Goal: Task Accomplishment & Management: Use online tool/utility

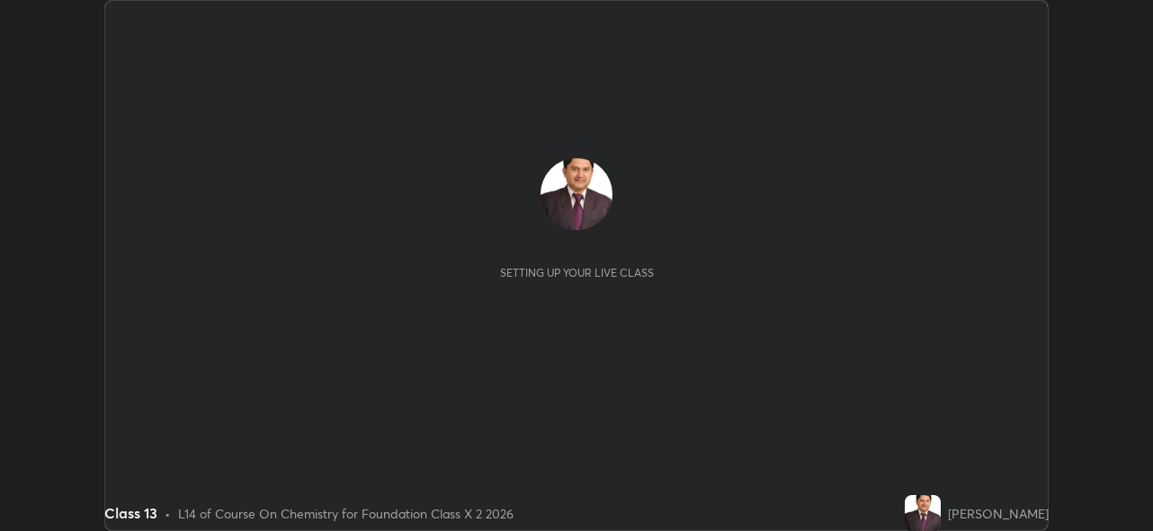
scroll to position [531, 1152]
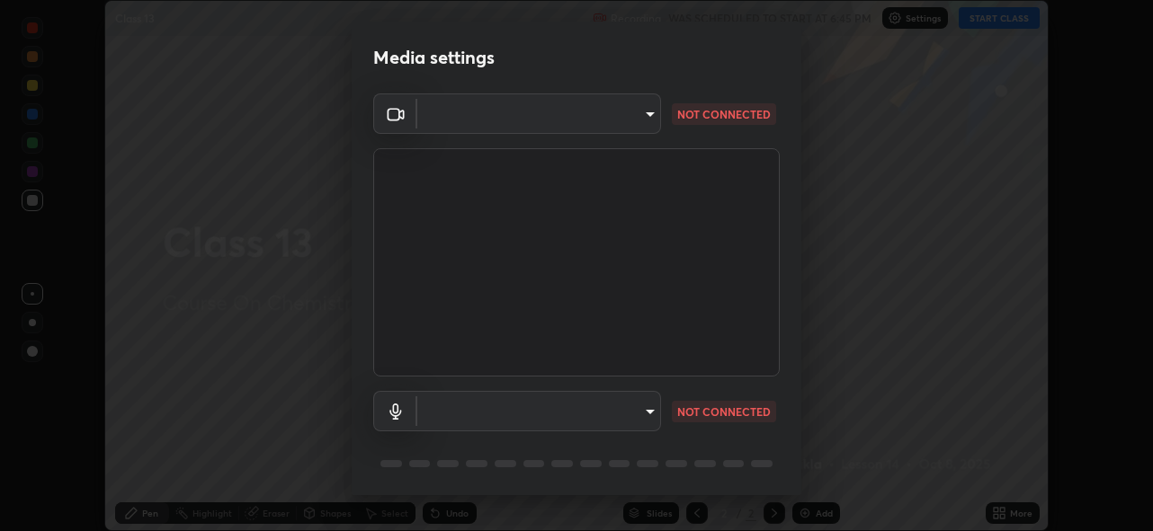
type input "5ae49b96af4897e6a410d98cecc9f5d5c34ce44bf214f7471ac41fe3bf41cfd7"
type input "communications"
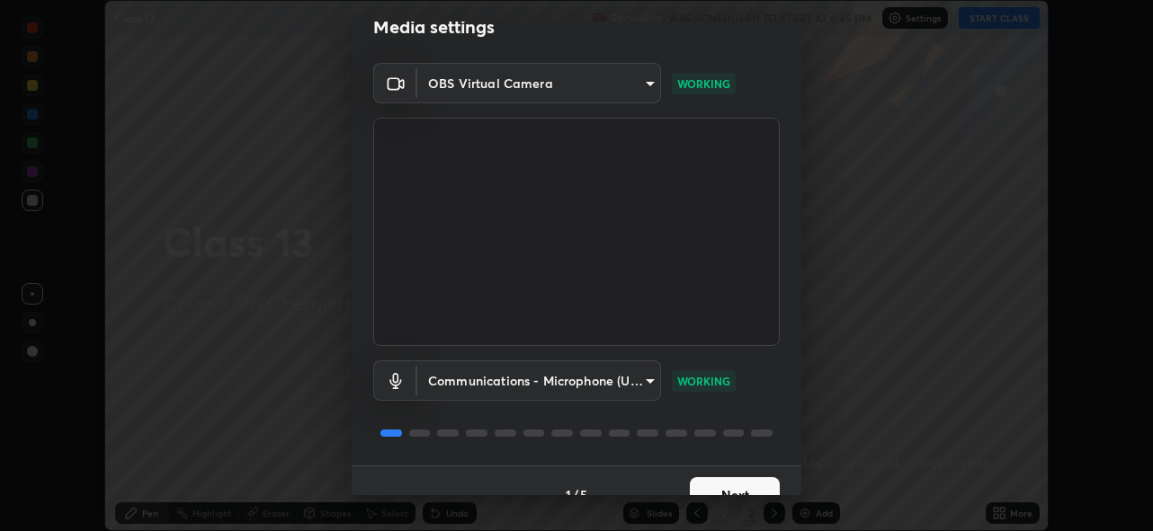
scroll to position [58, 0]
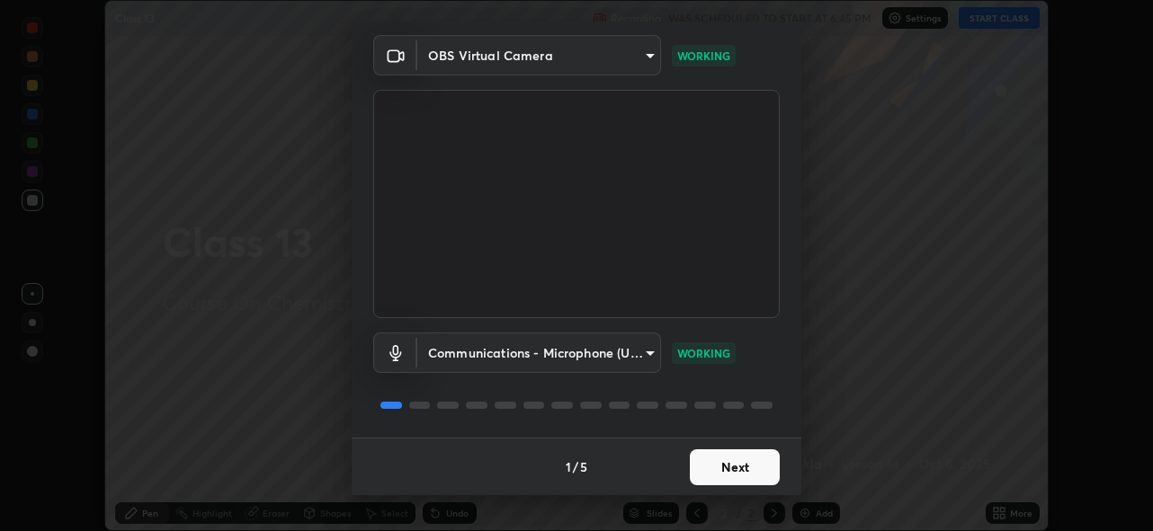
click at [727, 469] on button "Next" at bounding box center [735, 468] width 90 height 36
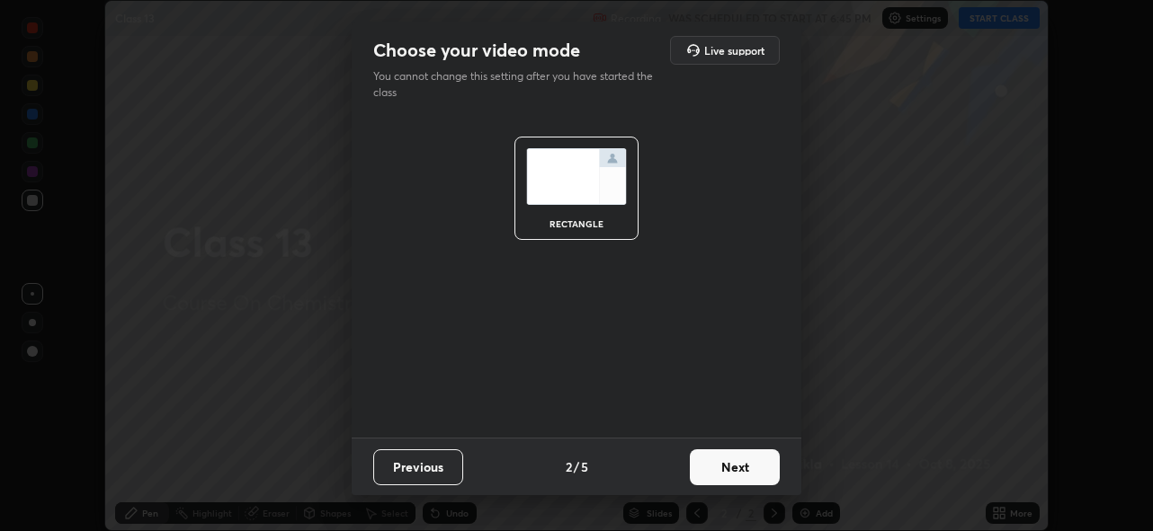
click at [727, 472] on button "Next" at bounding box center [735, 468] width 90 height 36
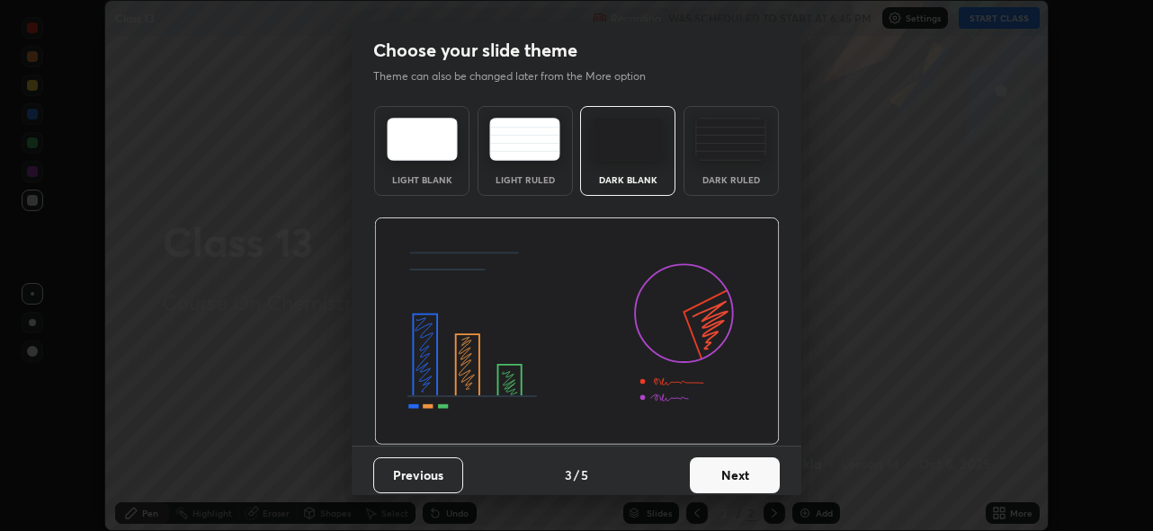
click at [727, 476] on button "Next" at bounding box center [735, 476] width 90 height 36
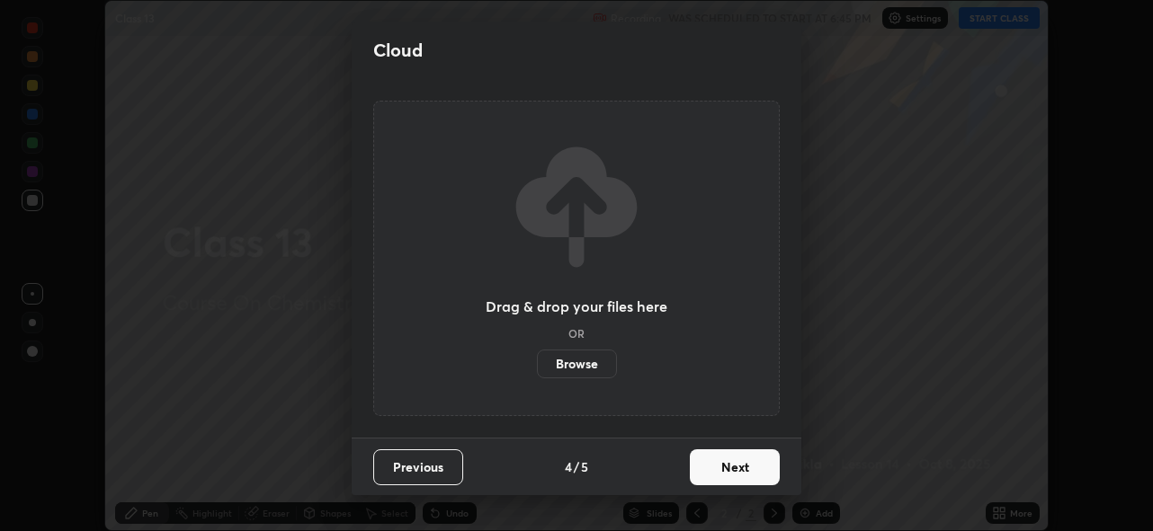
click at [727, 470] on button "Next" at bounding box center [735, 468] width 90 height 36
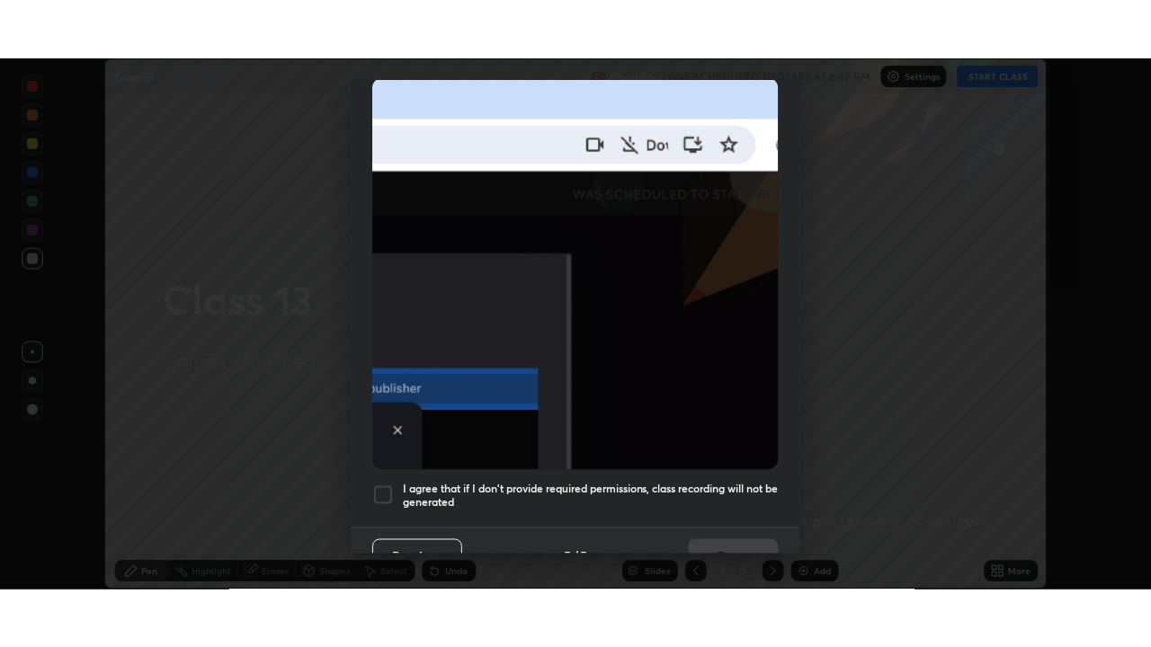
scroll to position [407, 0]
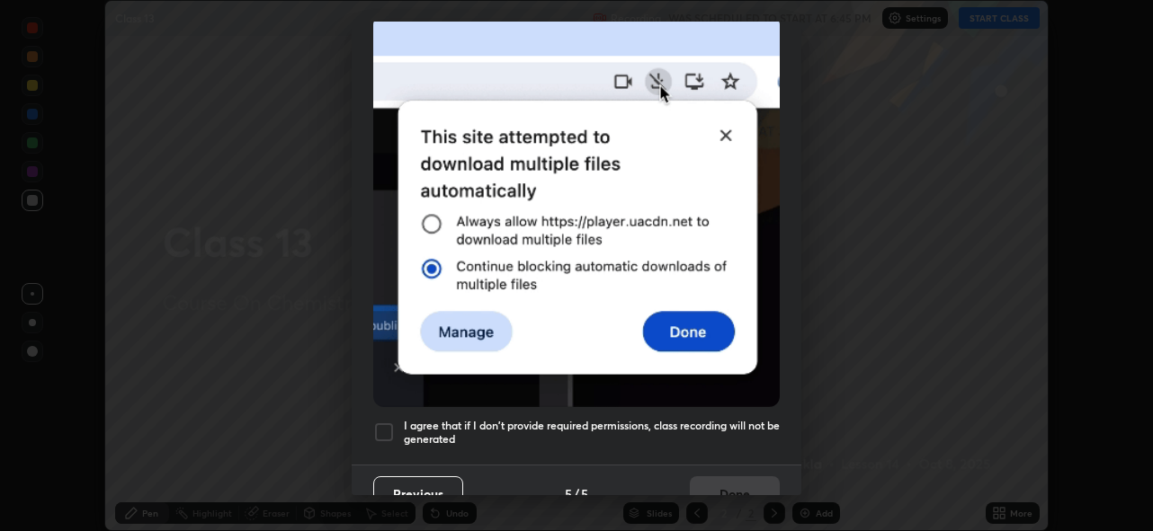
click at [386, 425] on div at bounding box center [384, 433] width 22 height 22
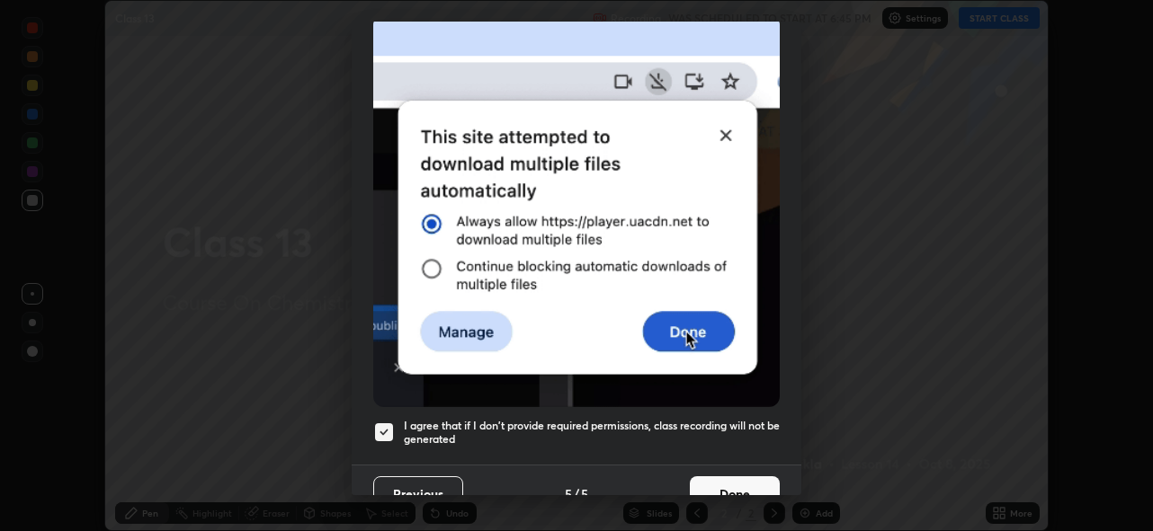
click at [718, 482] on button "Done" at bounding box center [735, 495] width 90 height 36
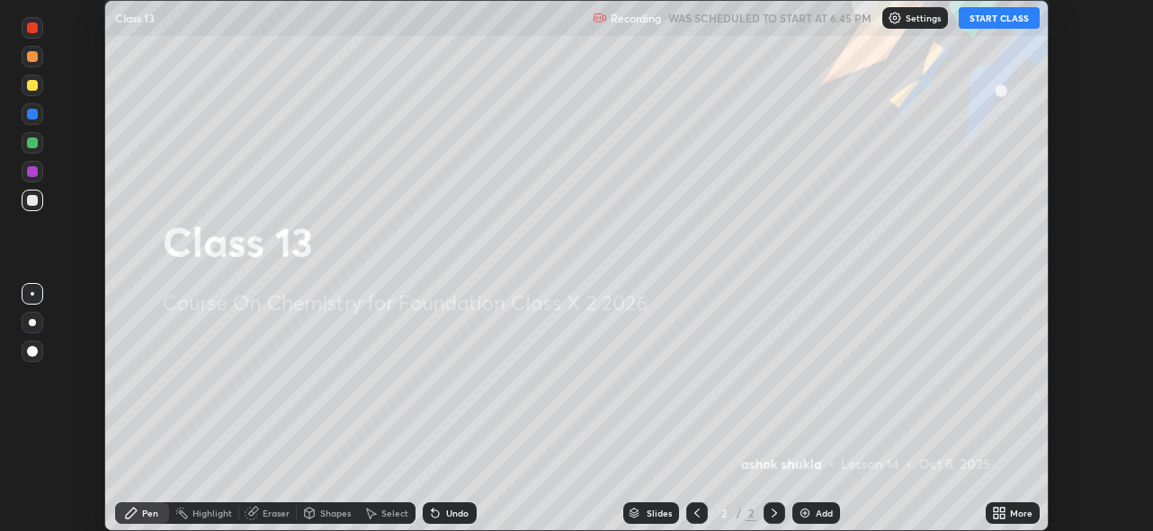
click at [976, 18] on button "START CLASS" at bounding box center [999, 18] width 81 height 22
click at [999, 513] on icon at bounding box center [999, 513] width 14 height 14
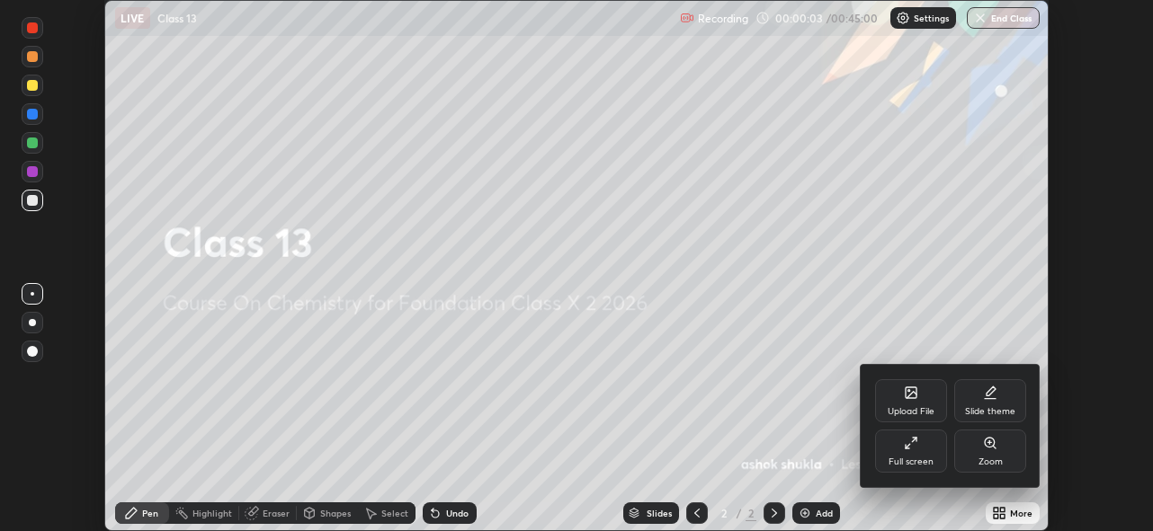
click at [914, 442] on icon at bounding box center [911, 443] width 14 height 14
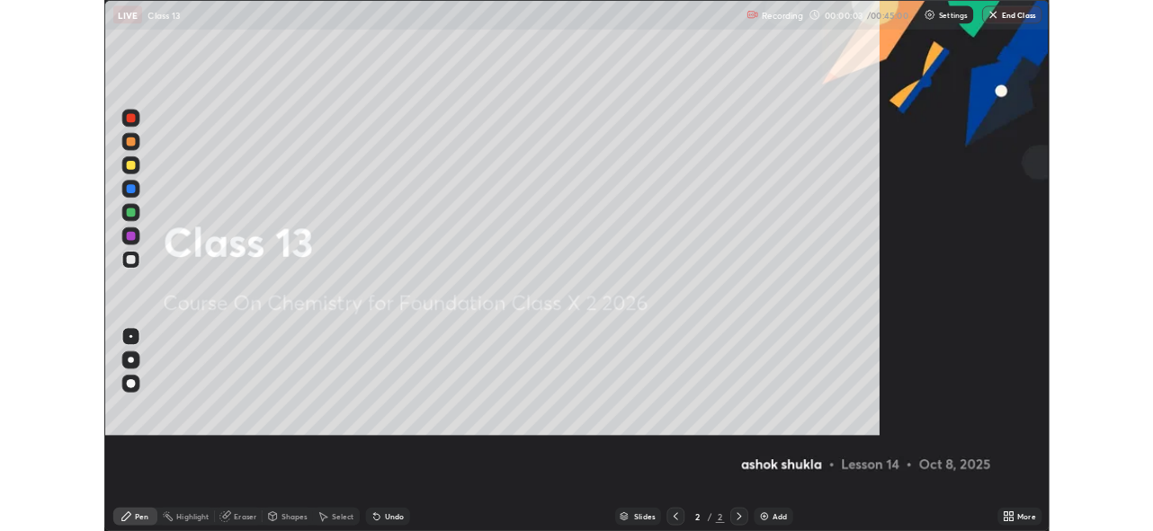
scroll to position [647, 1151]
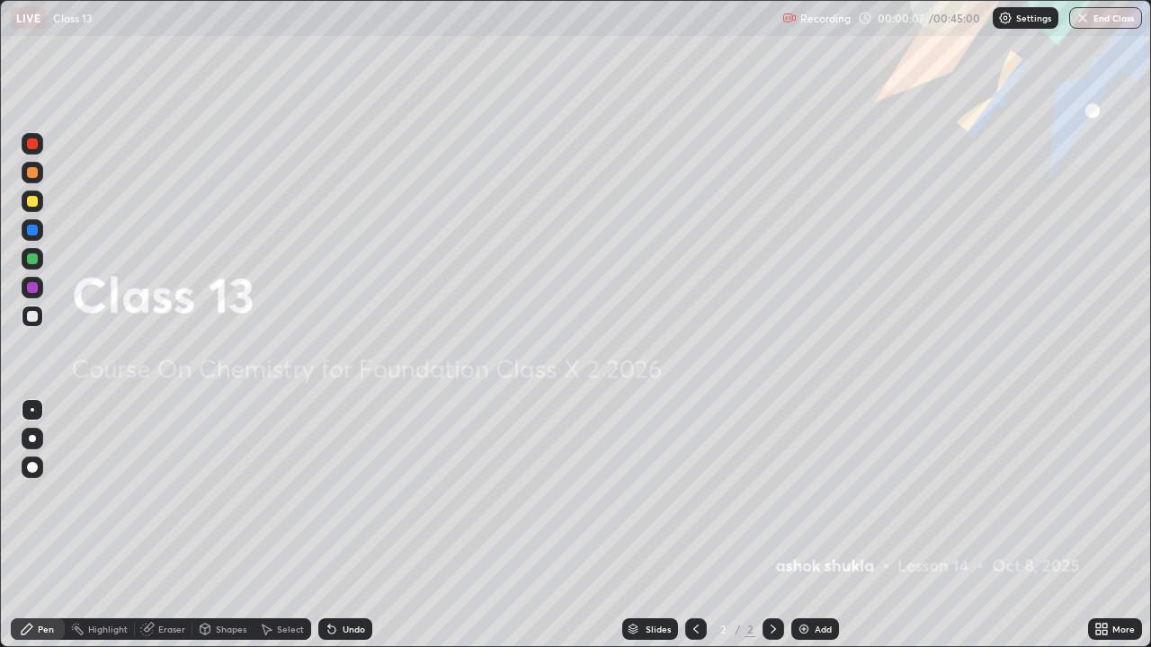
click at [804, 531] on img at bounding box center [804, 629] width 14 height 14
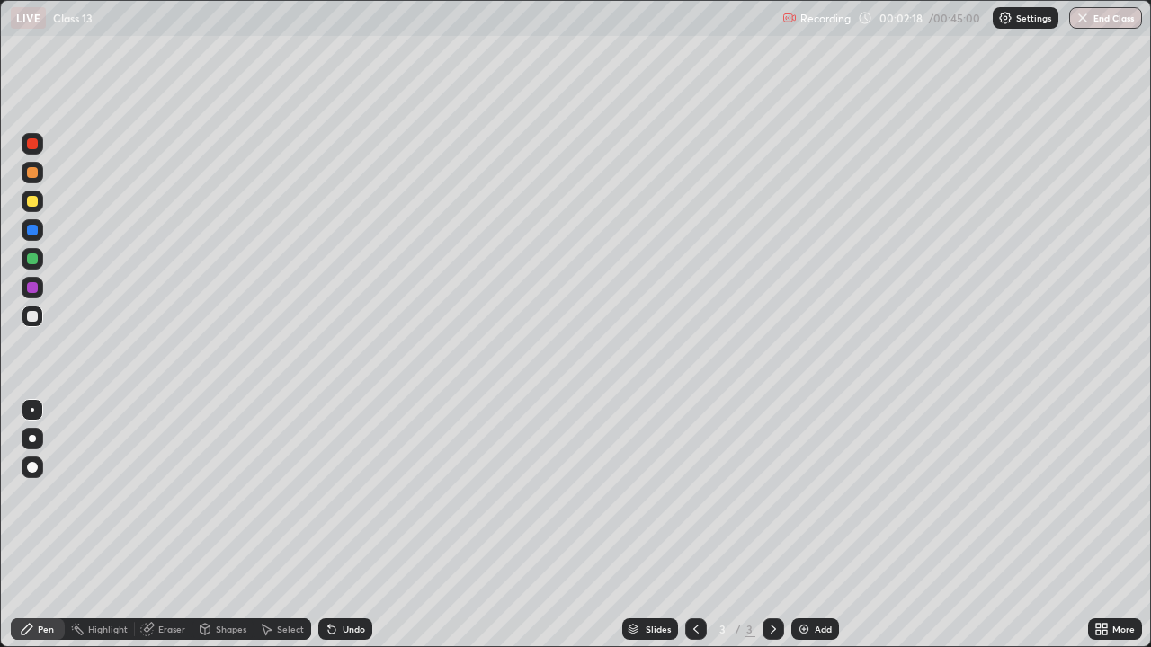
click at [35, 290] on div at bounding box center [32, 287] width 11 height 11
click at [169, 531] on div "Eraser" at bounding box center [171, 629] width 27 height 9
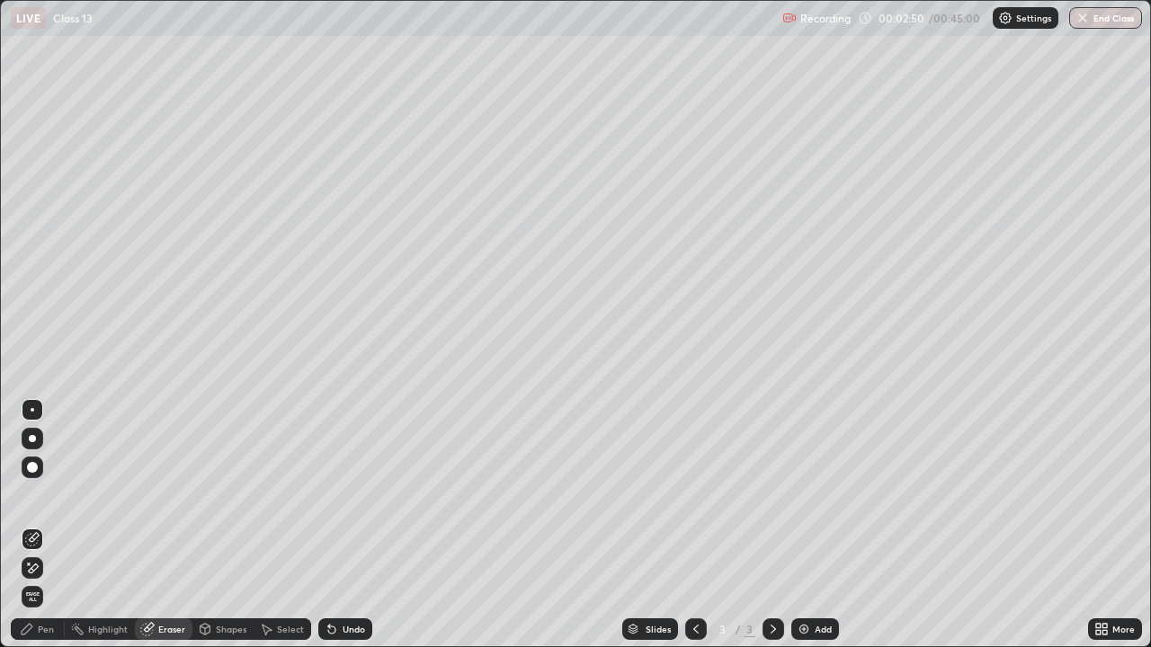
click at [56, 531] on div "Pen" at bounding box center [38, 630] width 54 height 22
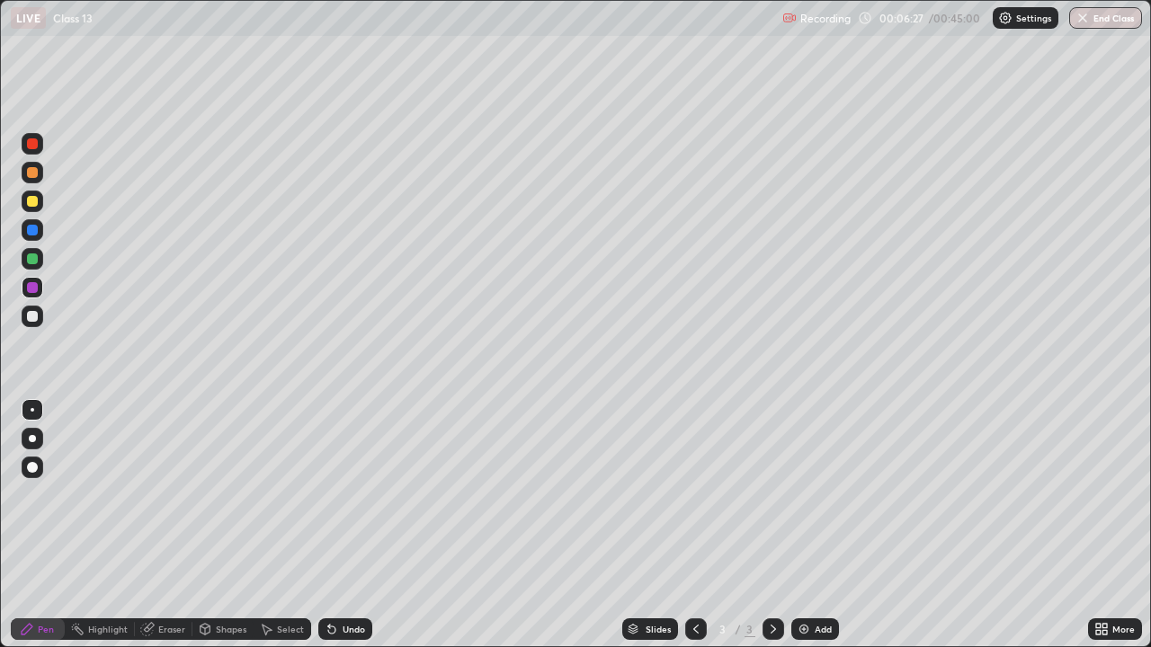
click at [806, 531] on img at bounding box center [804, 629] width 14 height 14
click at [174, 531] on div "Eraser" at bounding box center [171, 629] width 27 height 9
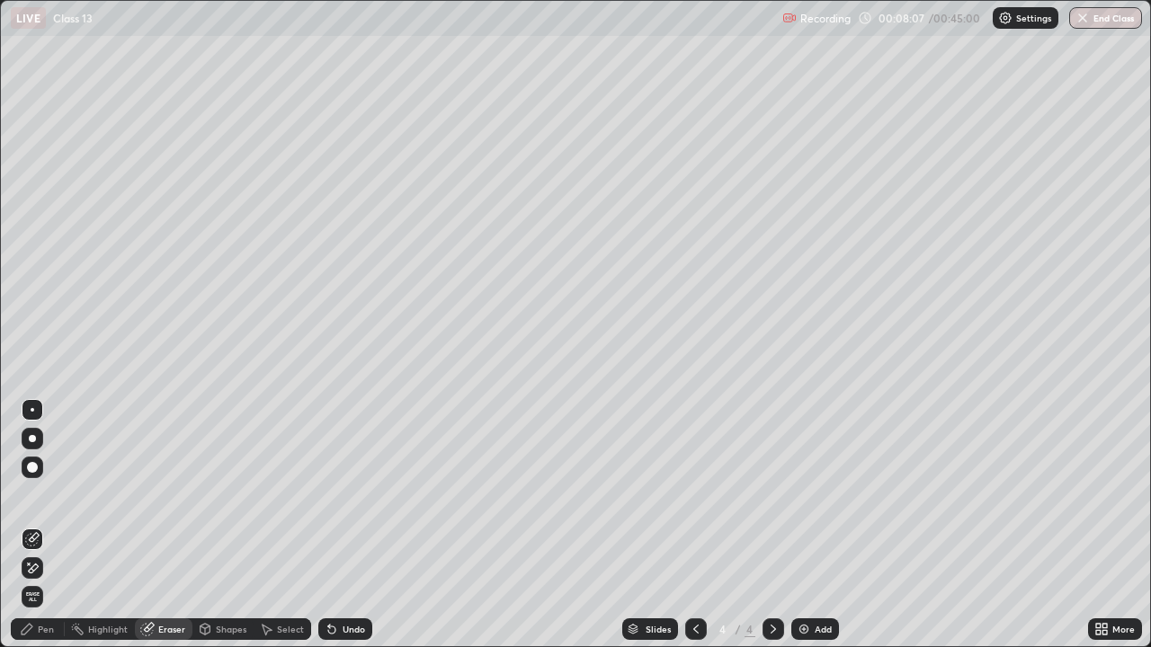
click at [53, 531] on div "Pen" at bounding box center [46, 629] width 16 height 9
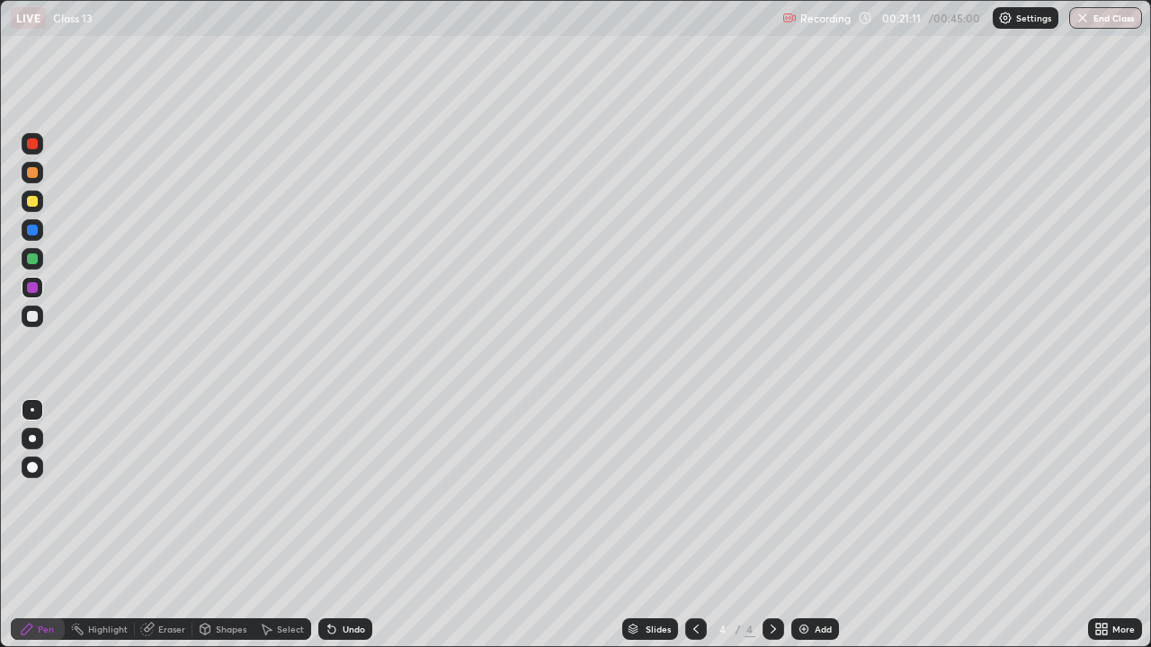
click at [803, 531] on img at bounding box center [804, 629] width 14 height 14
click at [1085, 21] on img "button" at bounding box center [1082, 18] width 14 height 14
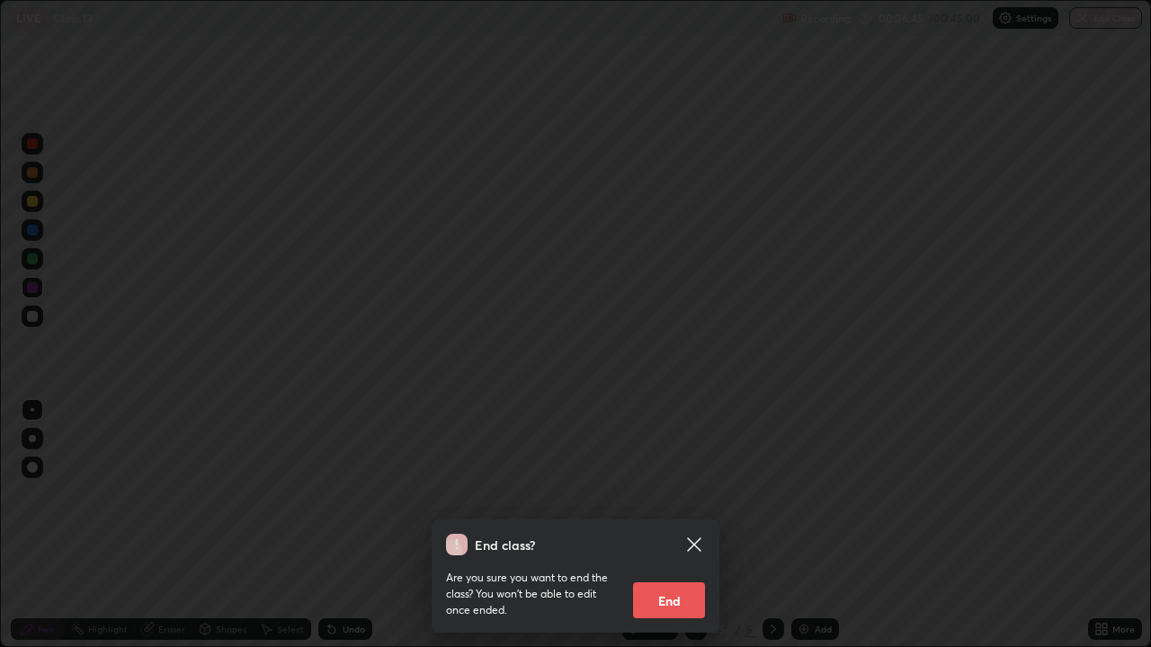
click at [681, 531] on button "End" at bounding box center [669, 601] width 72 height 36
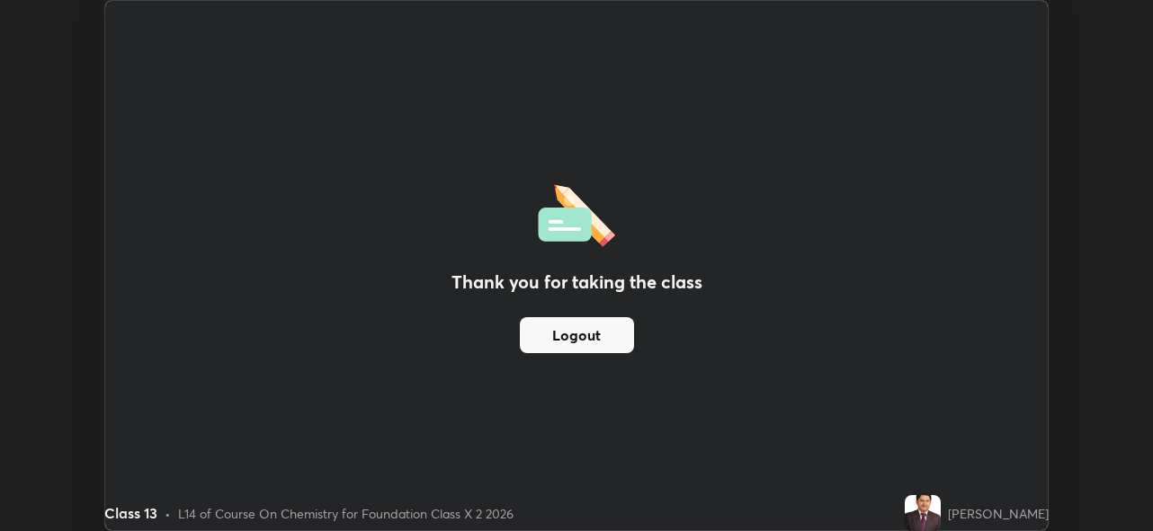
scroll to position [531, 1153]
